Goal: Information Seeking & Learning: Learn about a topic

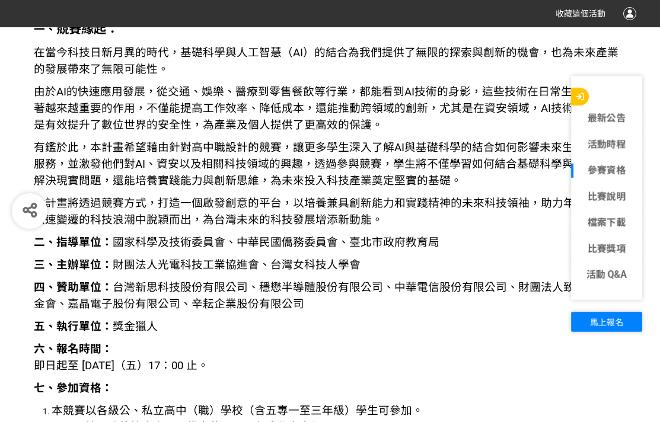
scroll to position [1245, 0]
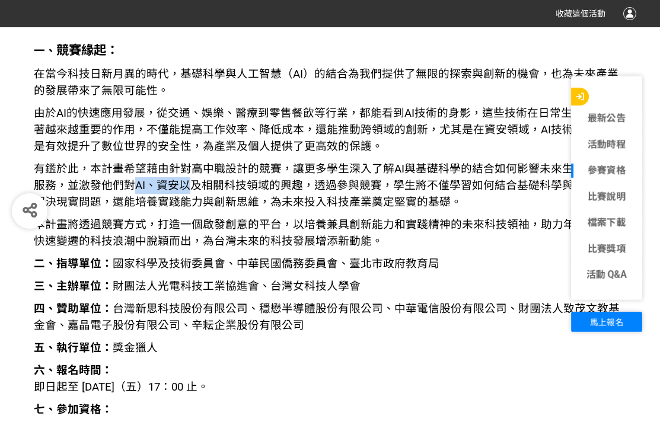
drag, startPoint x: 122, startPoint y: 187, endPoint x: 186, endPoint y: 190, distance: 64.7
click at [183, 190] on span "有鑑於此，本計畫希望藉由針對高中職設計的競賽，讓更多學生深入了解AI與基礎科學的結合如何影響未來生活及產業服務，並激發他們對AI、資安以及相關科技領域的興趣，…" at bounding box center [326, 185] width 584 height 46
click at [197, 194] on p "有鑑於此，本計畫希望藉由針對高中職設計的競賽，讓更多學生深入了解AI與基礎科學的結合如何影響未來生活及產業服務，並激發他們對AI、資安以及相關科技領域的興趣，…" at bounding box center [330, 186] width 593 height 50
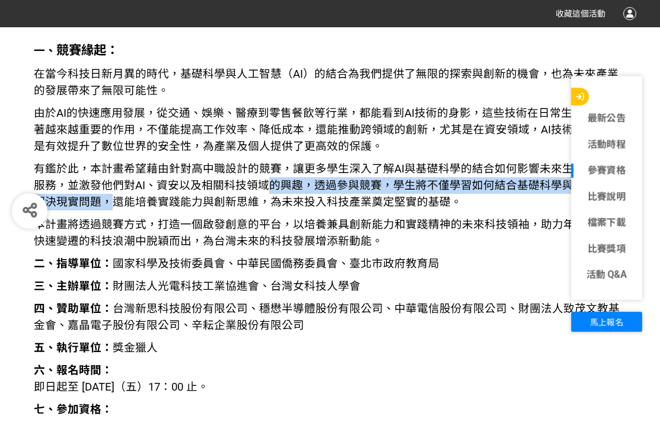
drag, startPoint x: 84, startPoint y: 195, endPoint x: 258, endPoint y: 193, distance: 174.3
click at [258, 193] on p "有鑑於此，本計畫希望藉由針對高中職設計的競賽，讓更多學生深入了解AI與基礎科學的結合如何影響未來生活及產業服務，並激發他們對AI、資安以及相關科技領域的興趣，…" at bounding box center [330, 186] width 593 height 50
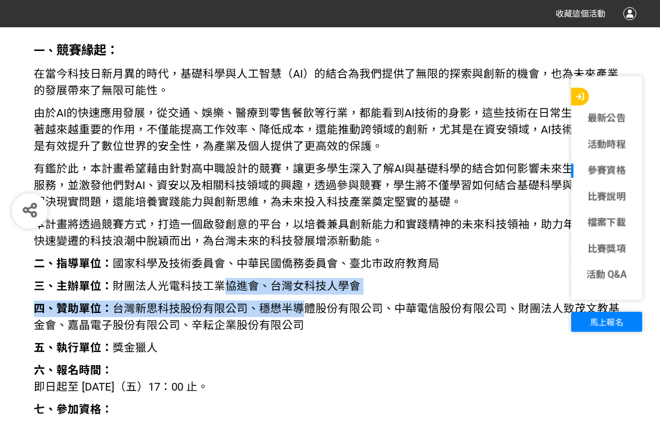
drag, startPoint x: 226, startPoint y: 293, endPoint x: 300, endPoint y: 317, distance: 77.0
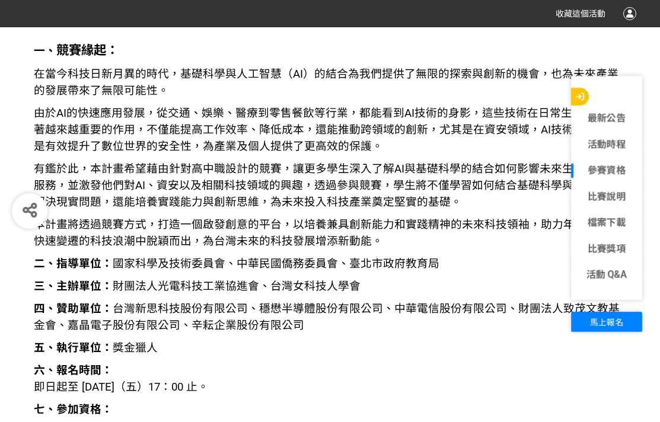
click at [135, 95] on span "在當今科技日新月異的時代，基礎科學與人工智慧（AI）的結合為我們提供了無限的探索與創新的機會，也為未來產業的發展帶來了無限可能性。" at bounding box center [326, 83] width 584 height 30
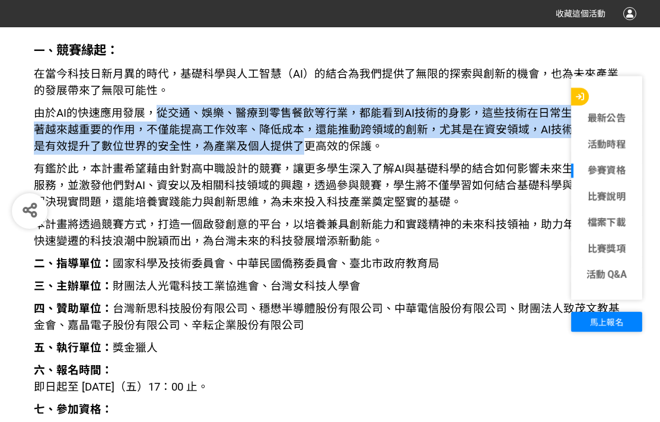
drag, startPoint x: 159, startPoint y: 112, endPoint x: 272, endPoint y: 140, distance: 116.6
click at [272, 140] on span "由於AI的快速應用發展，從交通、娛樂、醫療到零售餐飲等行業，都能看到AI技術的身影，這些技術在日常生活中發揮著越來越重要的作用，不僅能提高工作效率、降低成本，…" at bounding box center [326, 130] width 584 height 46
click at [313, 116] on span "由於AI的快速應用發展，從交通、娛樂、醫療到零售餐飲等行業，都能看到AI技術的身影，這些技術在日常生活中發揮著越來越重要的作用，不僅能提高工作效率、降低成本，…" at bounding box center [326, 130] width 584 height 46
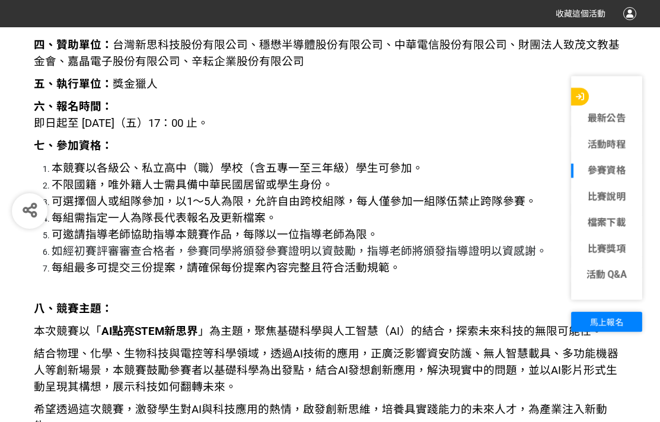
scroll to position [1482, 0]
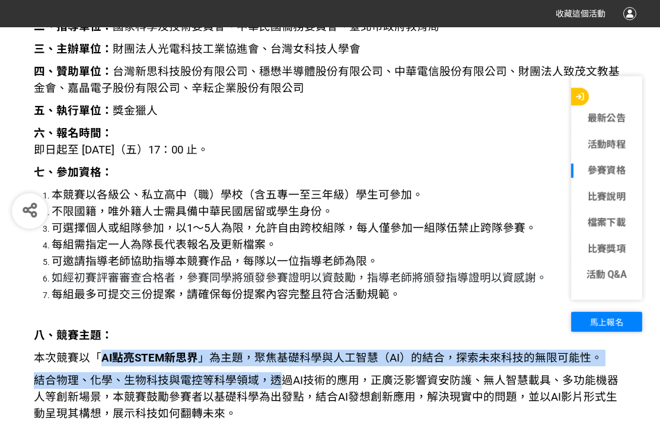
drag, startPoint x: 97, startPoint y: 349, endPoint x: 277, endPoint y: 375, distance: 182.2
click at [277, 375] on span "結合物理、化學、生物科技與電控等科學領域，透過AI技術的應用，正廣泛影響資安防護、無人智慧載具、多功能機器人等創新場景，本競賽鼓勵參賽者以基礎科學為出發點，結…" at bounding box center [326, 397] width 584 height 46
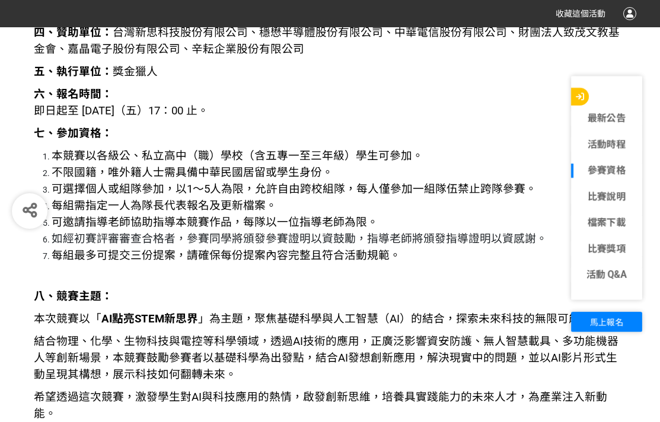
scroll to position [1541, 0]
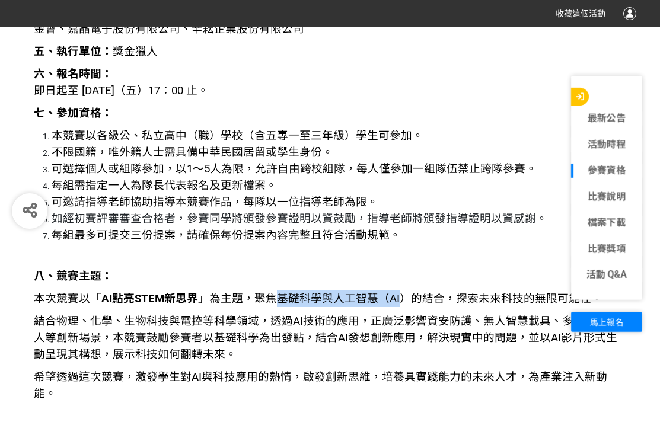
drag, startPoint x: 268, startPoint y: 299, endPoint x: 399, endPoint y: 303, distance: 131.1
click at [399, 303] on span "本次競賽以「 AI點亮STEM新思界 」為主題，聚焦基礎科學與人工智慧（AI）的結合，探索未來科技的無限可能性。" at bounding box center [318, 298] width 568 height 13
click at [358, 315] on span "結合物理、化學、生物科技與電控等科學領域，透過AI技術的應用，正廣泛影響資安防護、無人智慧載具、多功能機器人等創新場景，本競賽鼓勵參賽者以基礎科學為出發點，結…" at bounding box center [326, 338] width 584 height 46
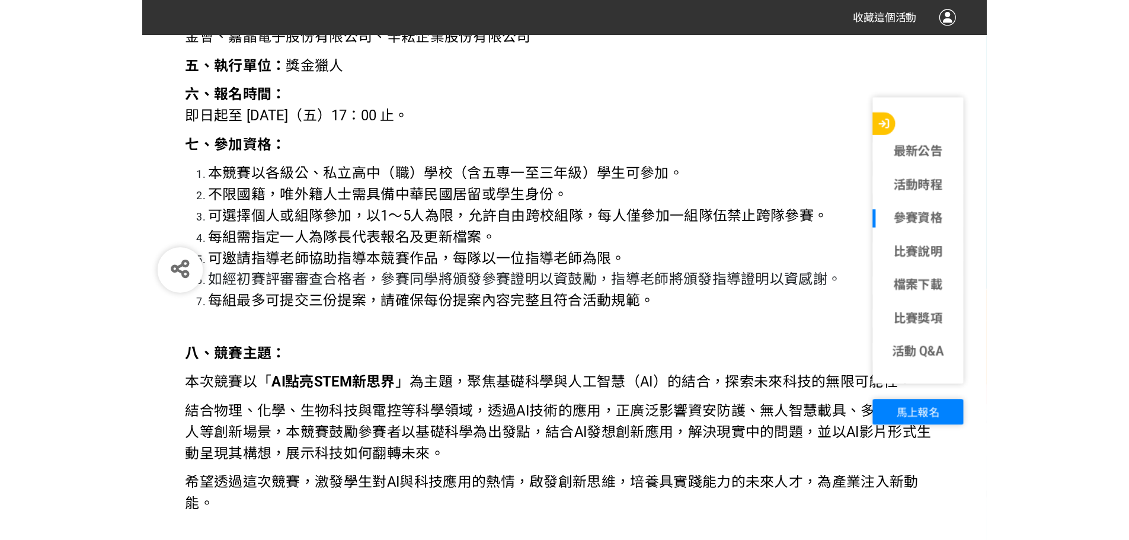
scroll to position [1600, 0]
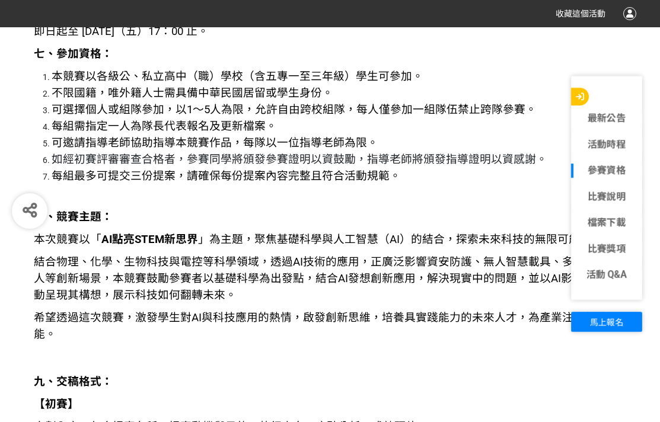
drag, startPoint x: 143, startPoint y: 285, endPoint x: 249, endPoint y: 286, distance: 105.5
click at [154, 285] on p "結合物理、化學、生物科技與電控等科學領域，透過AI技術的應用，正廣泛影響資安防護、無人智慧載具、多功能機器人等創新場景，本競賽鼓勵參賽者以基礎科學為出發點，結…" at bounding box center [330, 279] width 593 height 50
click at [251, 286] on p "結合物理、化學、生物科技與電控等科學領域，透過AI技術的應用，正廣泛影響資安防護、無人智慧載具、多功能機器人等創新場景，本競賽鼓勵參賽者以基礎科學為出發點，結…" at bounding box center [330, 279] width 593 height 50
drag, startPoint x: 197, startPoint y: 279, endPoint x: 300, endPoint y: 281, distance: 102.6
click at [300, 281] on span "結合物理、化學、生物科技與電控等科學領域，透過AI技術的應用，正廣泛影響資安防護、無人智慧載具、多功能機器人等創新場景，本競賽鼓勵參賽者以基礎科學為出發點，結…" at bounding box center [326, 278] width 584 height 46
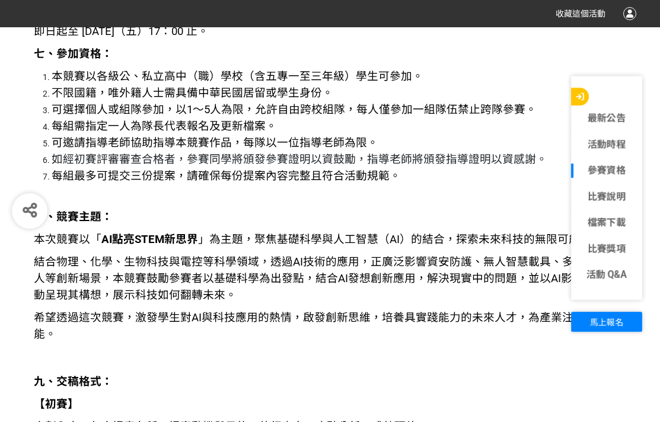
click at [351, 281] on span "結合物理、化學、生物科技與電控等科學領域，透過AI技術的應用，正廣泛影響資安防護、無人智慧載具、多功能機器人等創新場景，本競賽鼓勵參賽者以基礎科學為出發點，結…" at bounding box center [326, 278] width 584 height 46
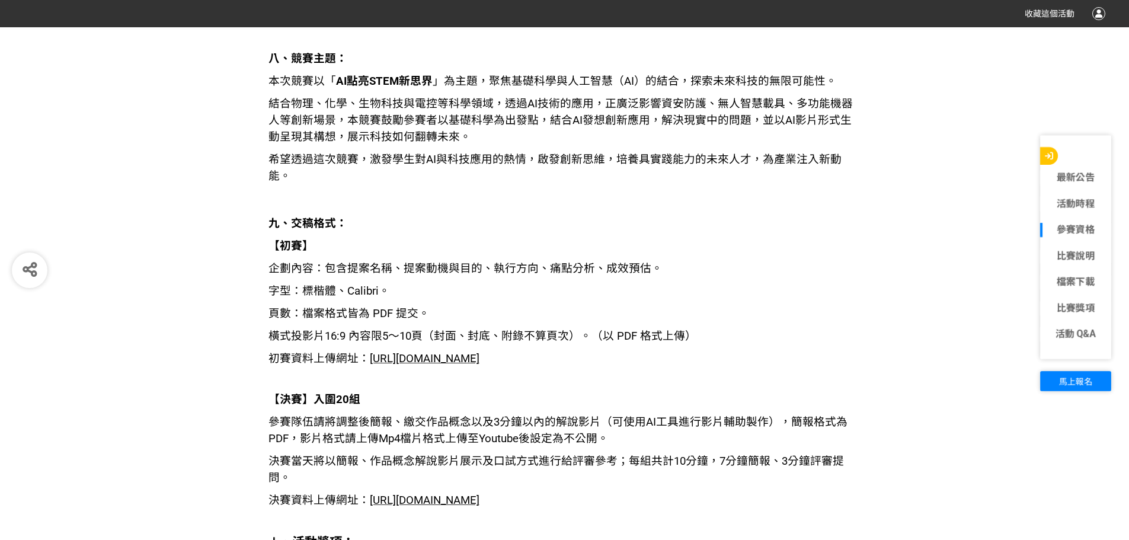
scroll to position [1837, 0]
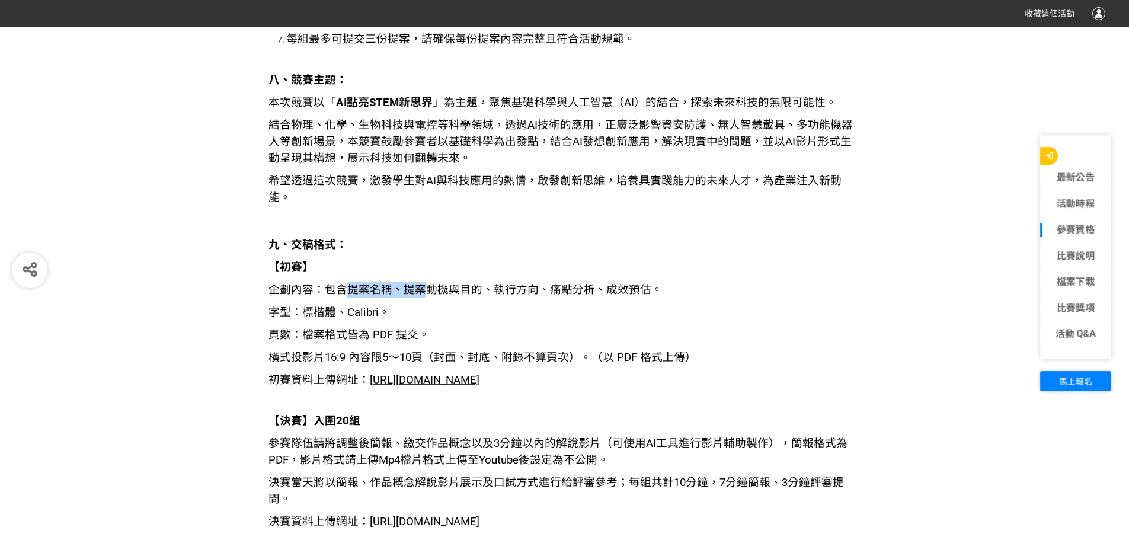
drag, startPoint x: 351, startPoint y: 273, endPoint x: 434, endPoint y: 274, distance: 83.0
click at [434, 283] on span "企劃內容：包含提案名稱、提案動機與目的、執行方向、痛點分析、成效預估。" at bounding box center [466, 289] width 394 height 13
click at [465, 304] on p "字型：標楷體、Calibri。" at bounding box center [565, 312] width 593 height 17
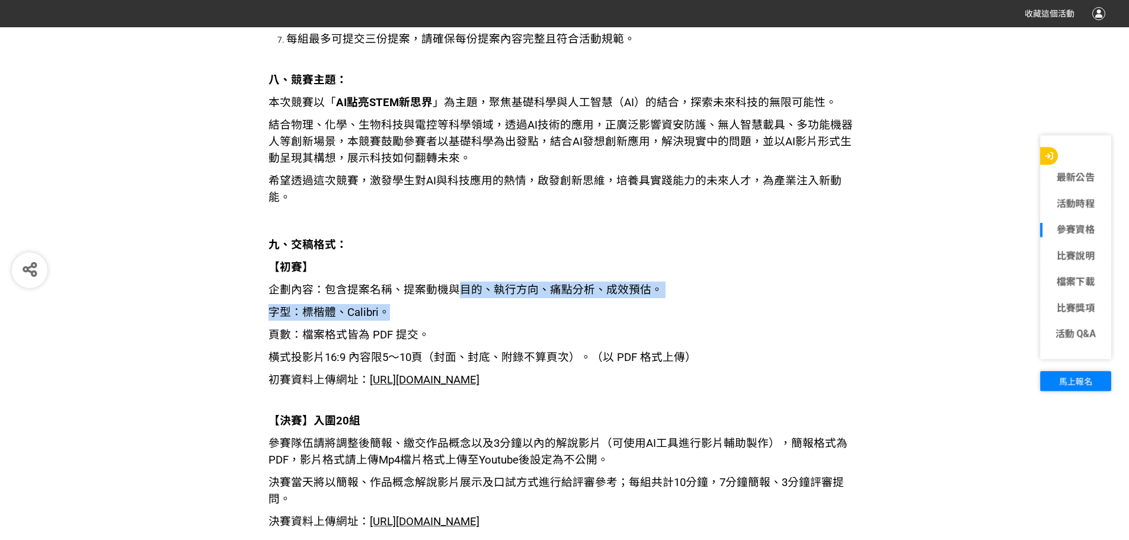
drag, startPoint x: 459, startPoint y: 277, endPoint x: 487, endPoint y: 282, distance: 27.7
click at [487, 304] on p "字型：標楷體、Calibri。" at bounding box center [565, 312] width 593 height 17
drag, startPoint x: 486, startPoint y: 275, endPoint x: 643, endPoint y: 277, distance: 156.5
click at [643, 283] on span "企劃內容：包含提案名稱、提案動機與目的、執行方向、痛點分析、成效預估。" at bounding box center [466, 289] width 394 height 13
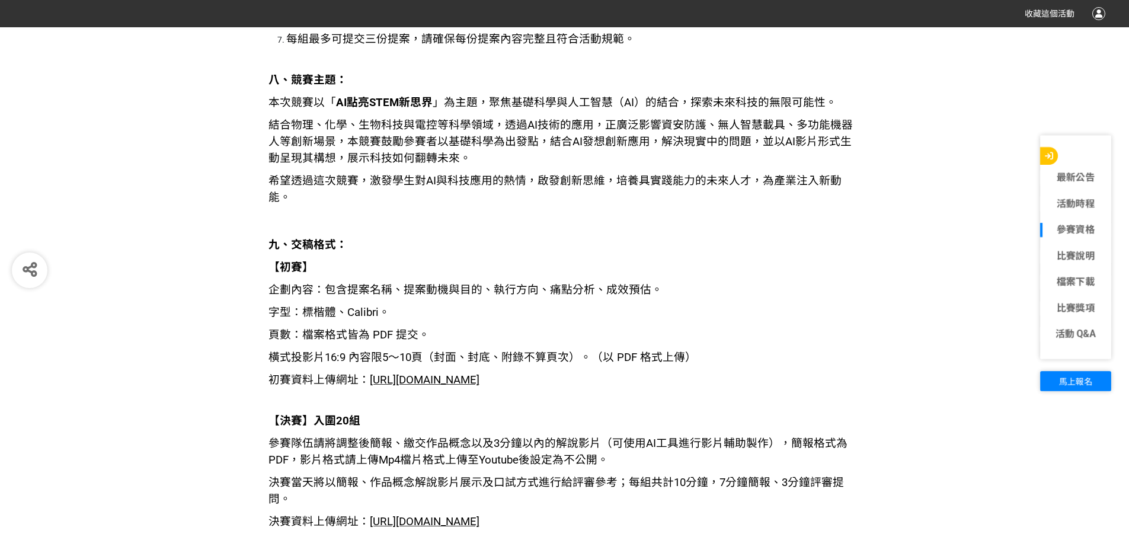
click at [648, 304] on p "字型：標楷體、Calibri。" at bounding box center [565, 312] width 593 height 17
click at [331, 283] on span "企劃內容：包含提案名稱、提案動機與目的、執行方向、痛點分析、成效預估。" at bounding box center [466, 289] width 394 height 13
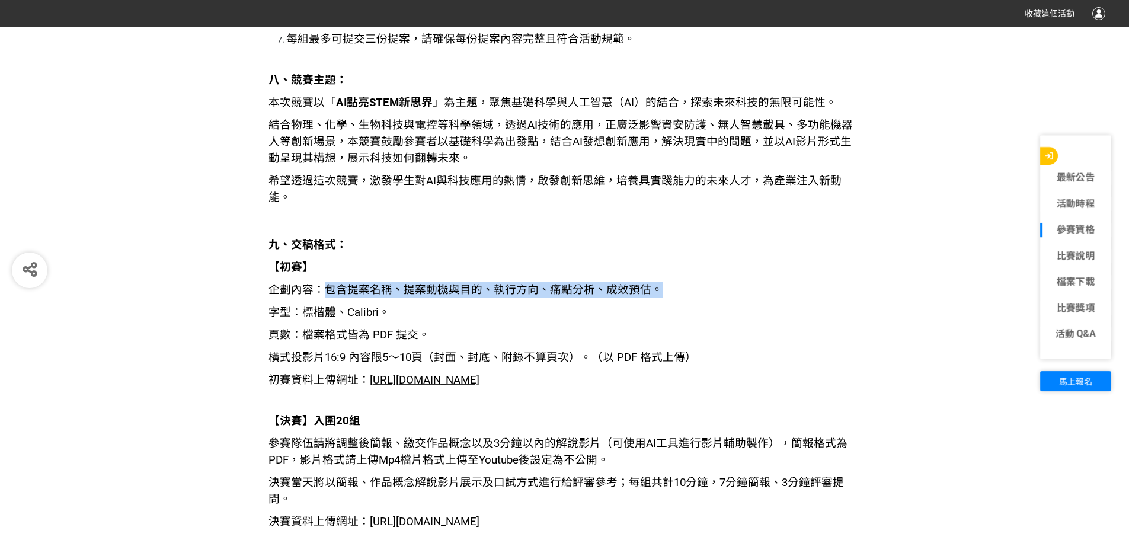
drag, startPoint x: 322, startPoint y: 273, endPoint x: 651, endPoint y: 271, distance: 329.6
click at [651, 283] on span "企劃內容：包含提案名稱、提案動機與目的、執行方向、痛點分析、成效預估。" at bounding box center [466, 289] width 394 height 13
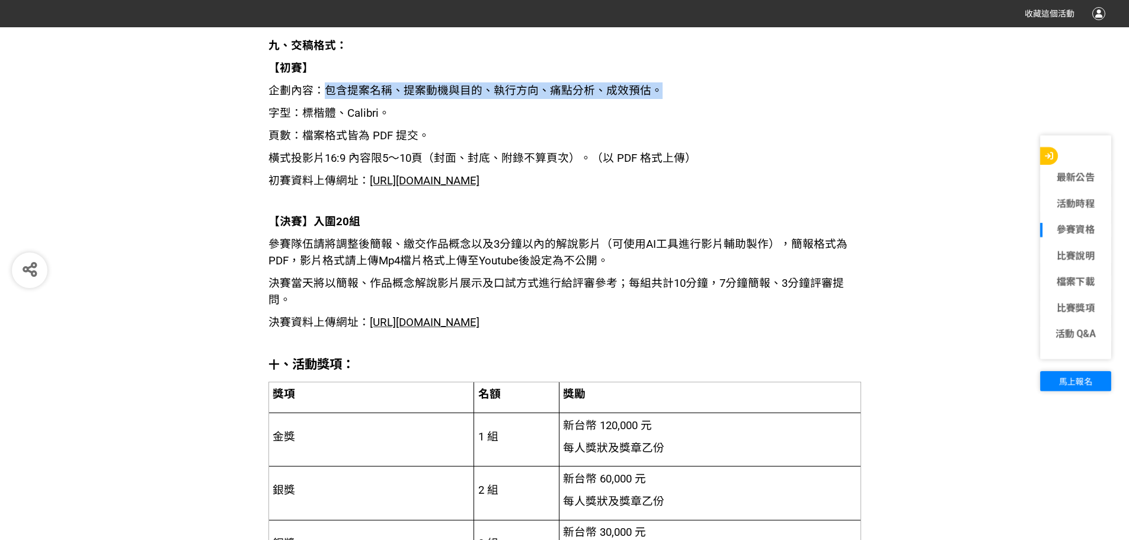
scroll to position [2015, 0]
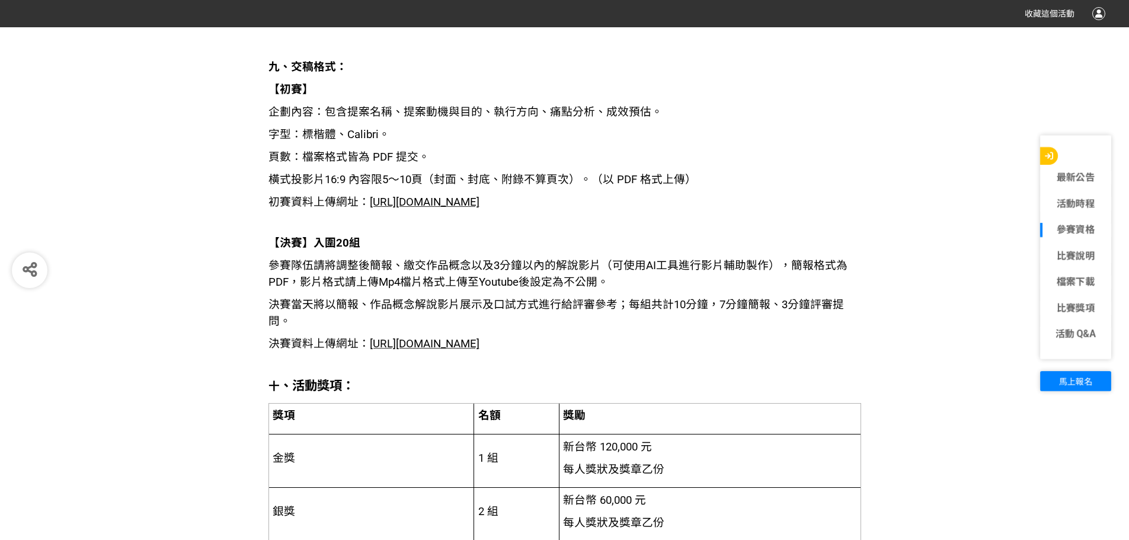
click at [659, 335] on p "決賽資料上傳網址： [URL][DOMAIN_NAME]" at bounding box center [565, 343] width 593 height 17
